Goal: Information Seeking & Learning: Compare options

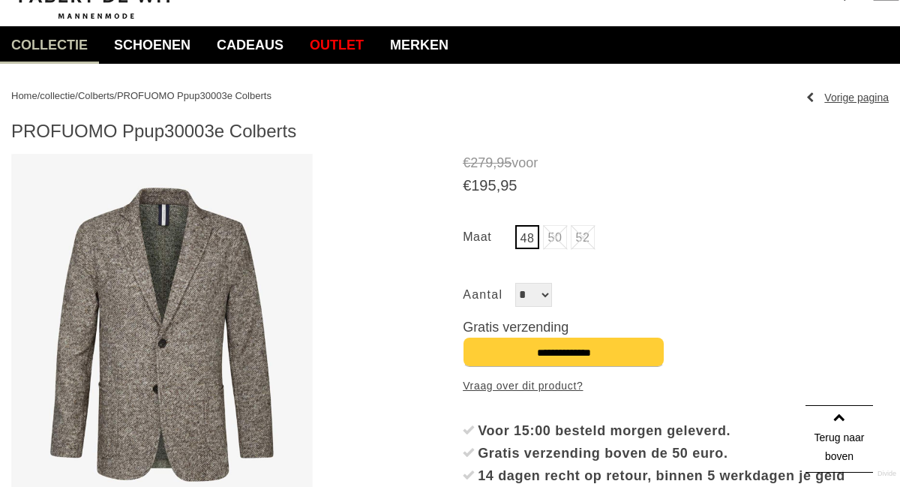
scroll to position [110, 0]
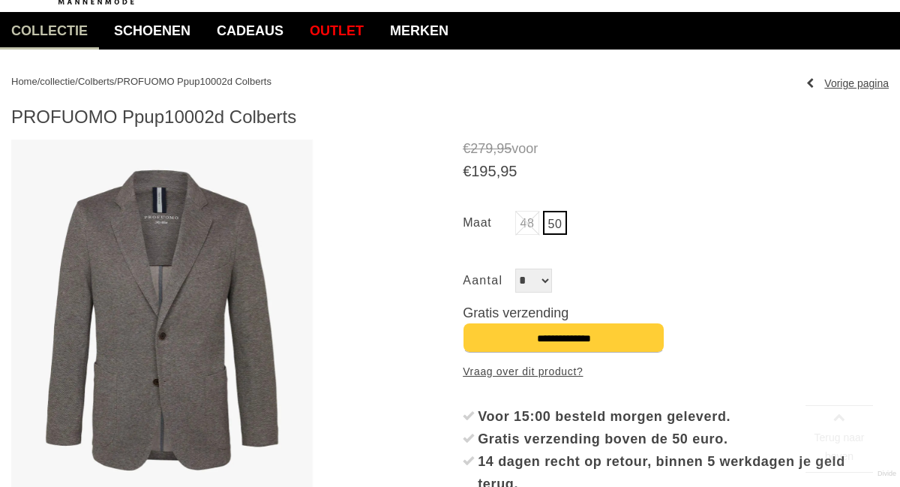
scroll to position [115, 0]
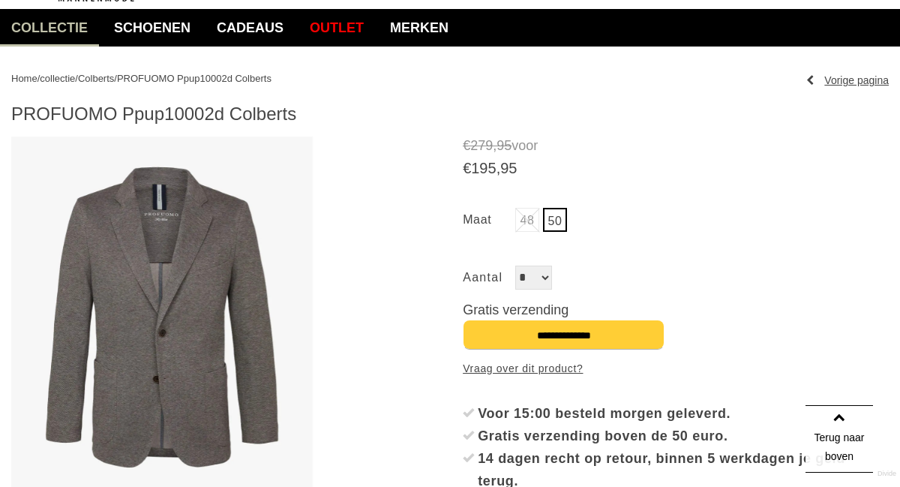
drag, startPoint x: 178, startPoint y: 287, endPoint x: 101, endPoint y: 306, distance: 78.7
click at [101, 306] on img at bounding box center [161, 316] width 301 height 361
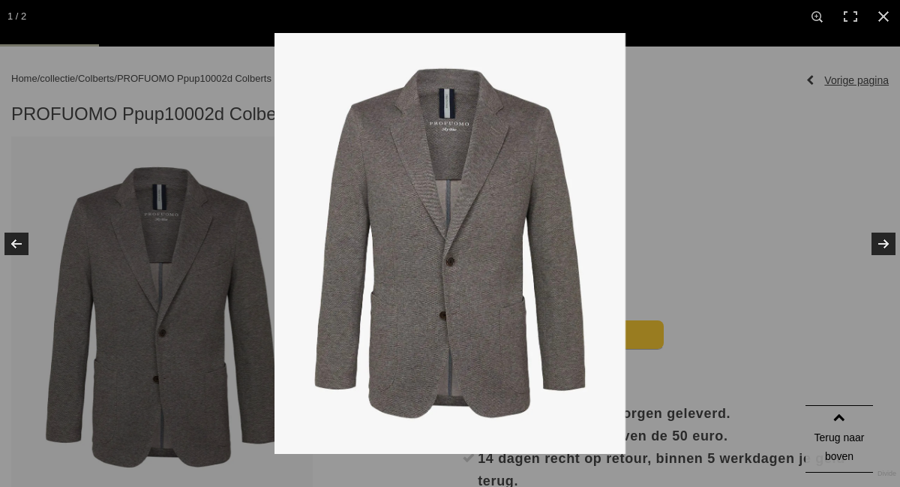
click at [400, 212] on img at bounding box center [449, 243] width 351 height 421
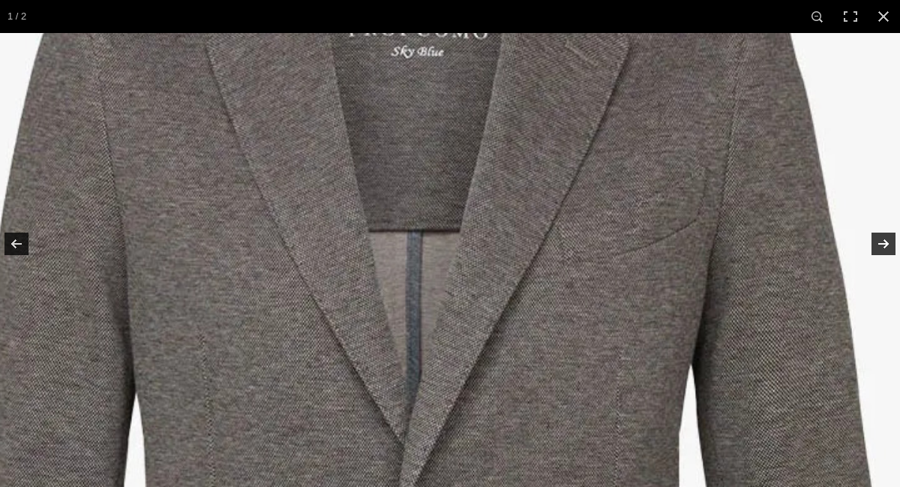
drag, startPoint x: 480, startPoint y: 182, endPoint x: 268, endPoint y: 360, distance: 276.2
click at [268, 360] on img at bounding box center [420, 458] width 1250 height 1500
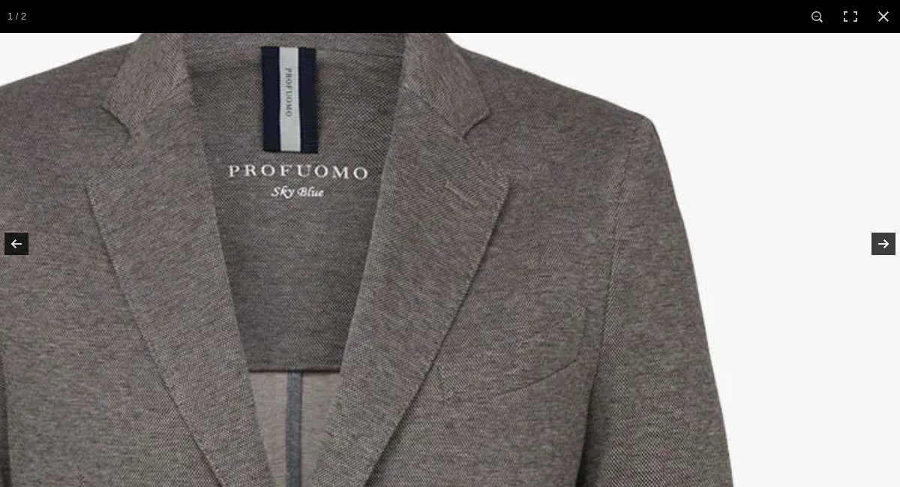
drag, startPoint x: 553, startPoint y: 184, endPoint x: 394, endPoint y: 359, distance: 236.3
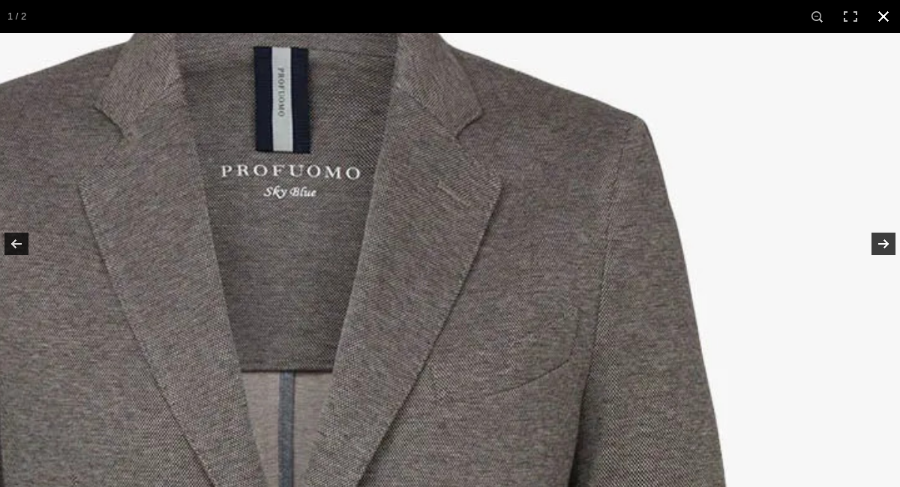
click at [888, 7] on link at bounding box center [883, 16] width 33 height 33
